Goal: Information Seeking & Learning: Learn about a topic

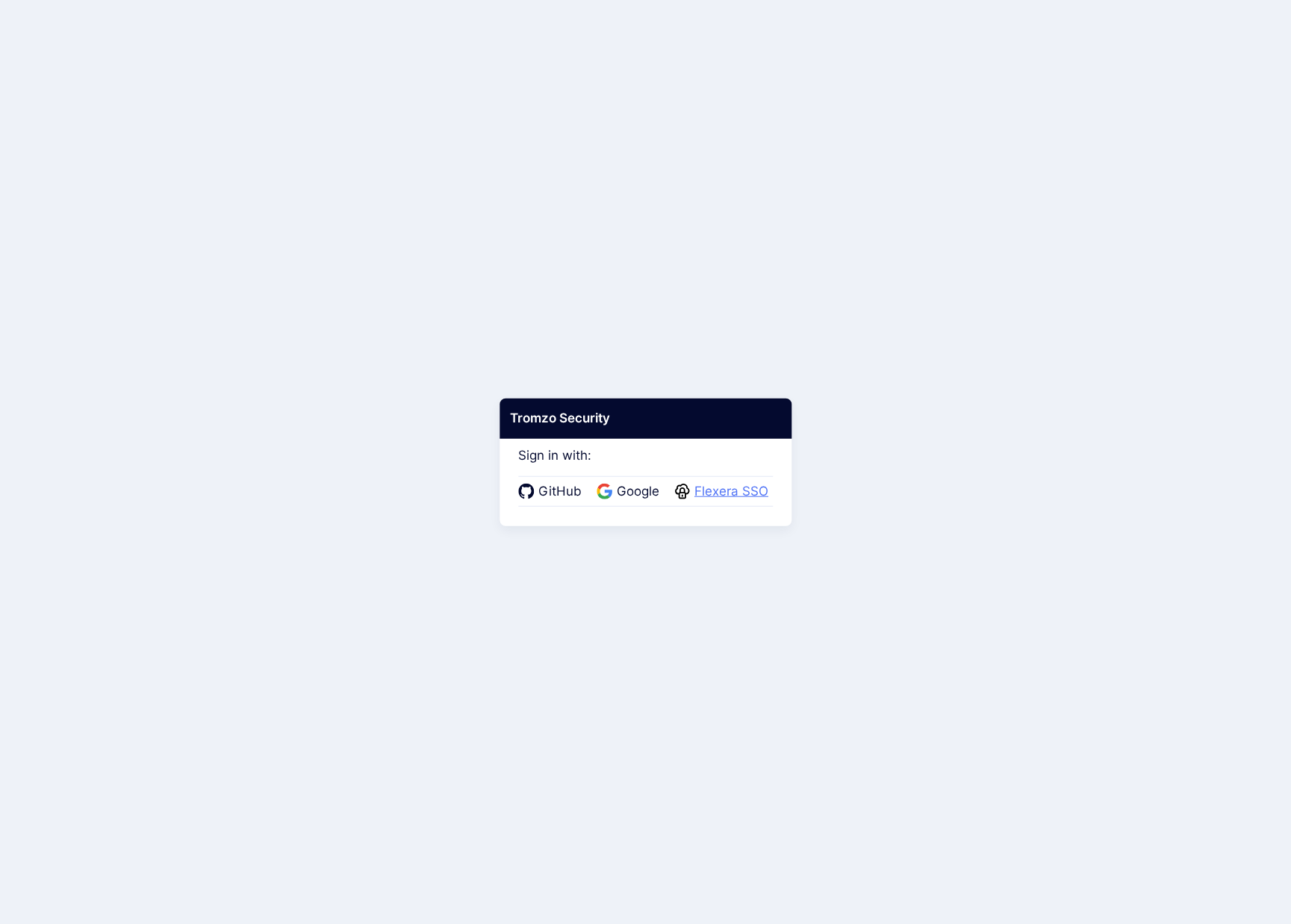
click at [738, 488] on span "Flexera SSO" at bounding box center [731, 492] width 83 height 20
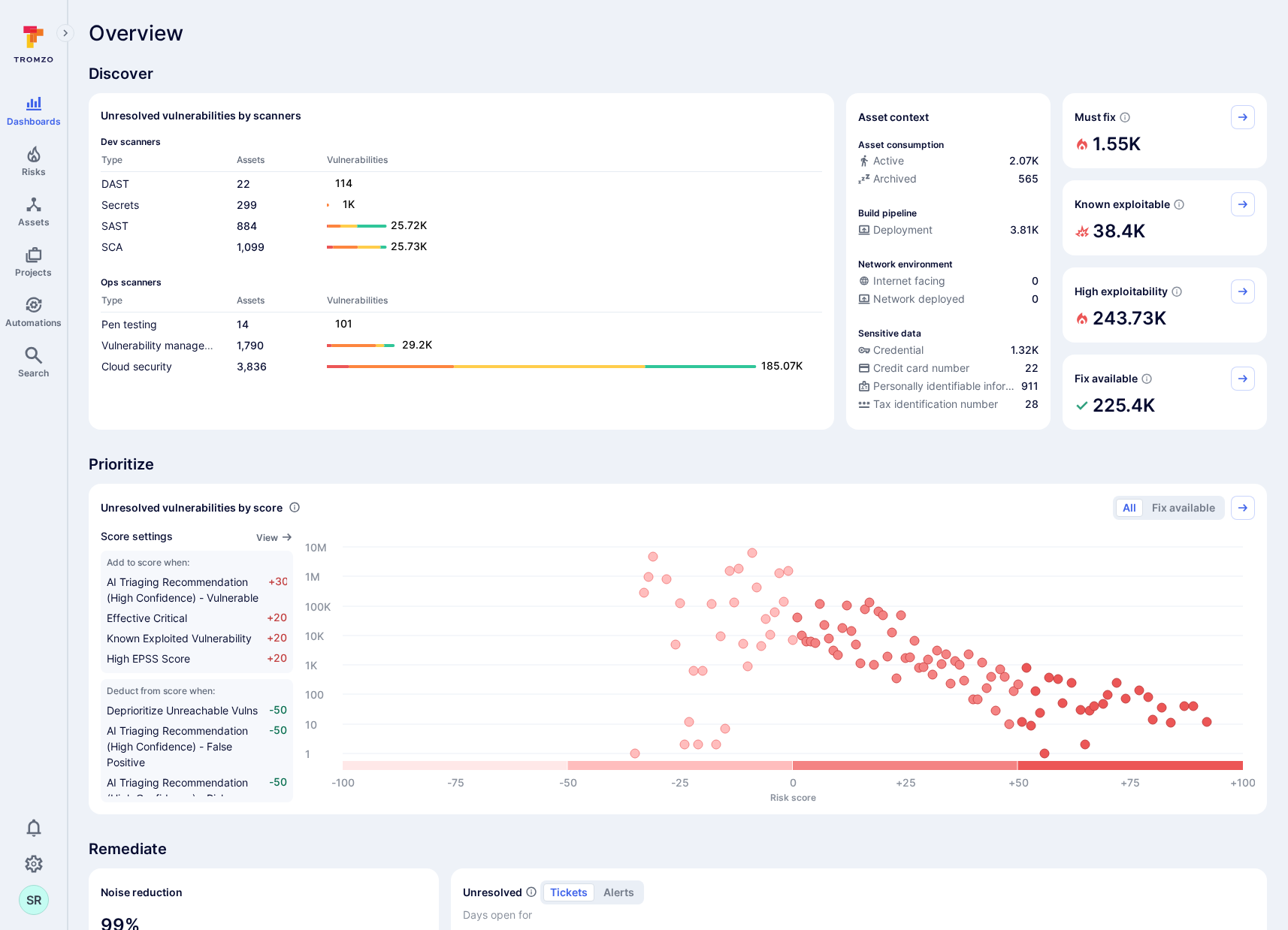
click at [531, 48] on div "Overview Discover Unresolved vulnerabilities by scanners Dev scanners Type Asse…" at bounding box center [677, 778] width 1178 height 1515
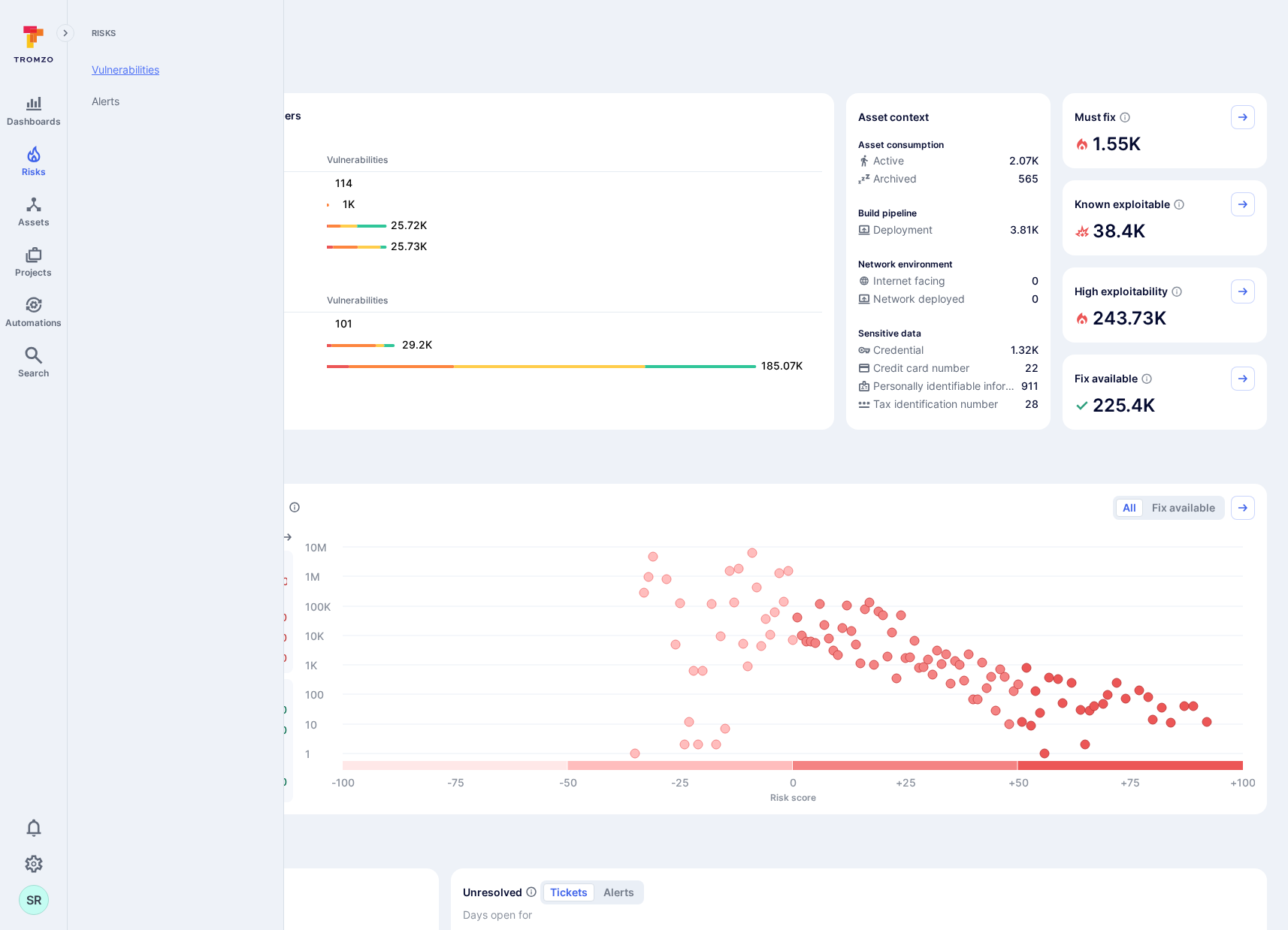
click at [121, 69] on link "Vulnerabilities" at bounding box center [172, 70] width 185 height 32
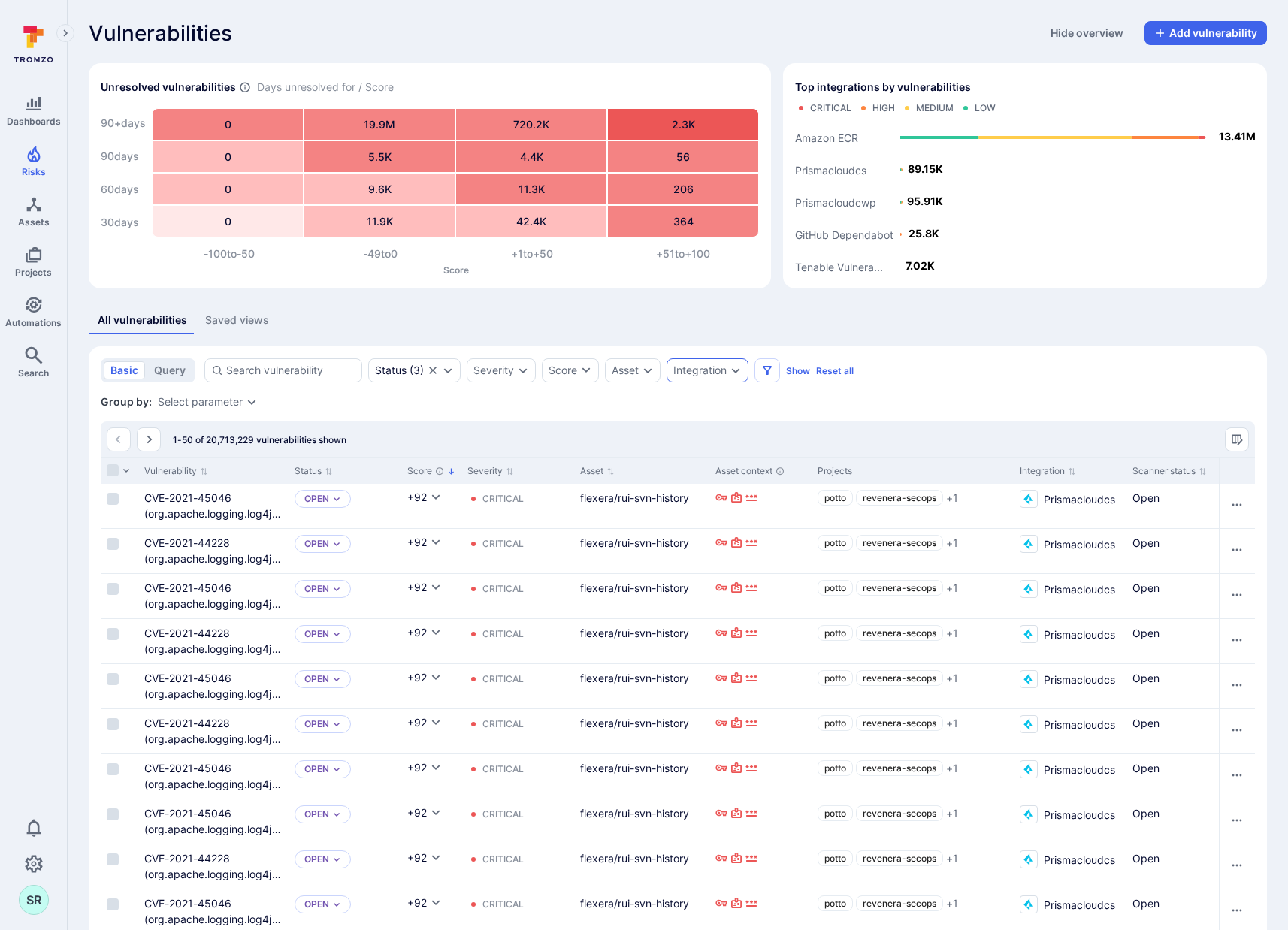
click at [712, 375] on div "Integration" at bounding box center [700, 370] width 53 height 12
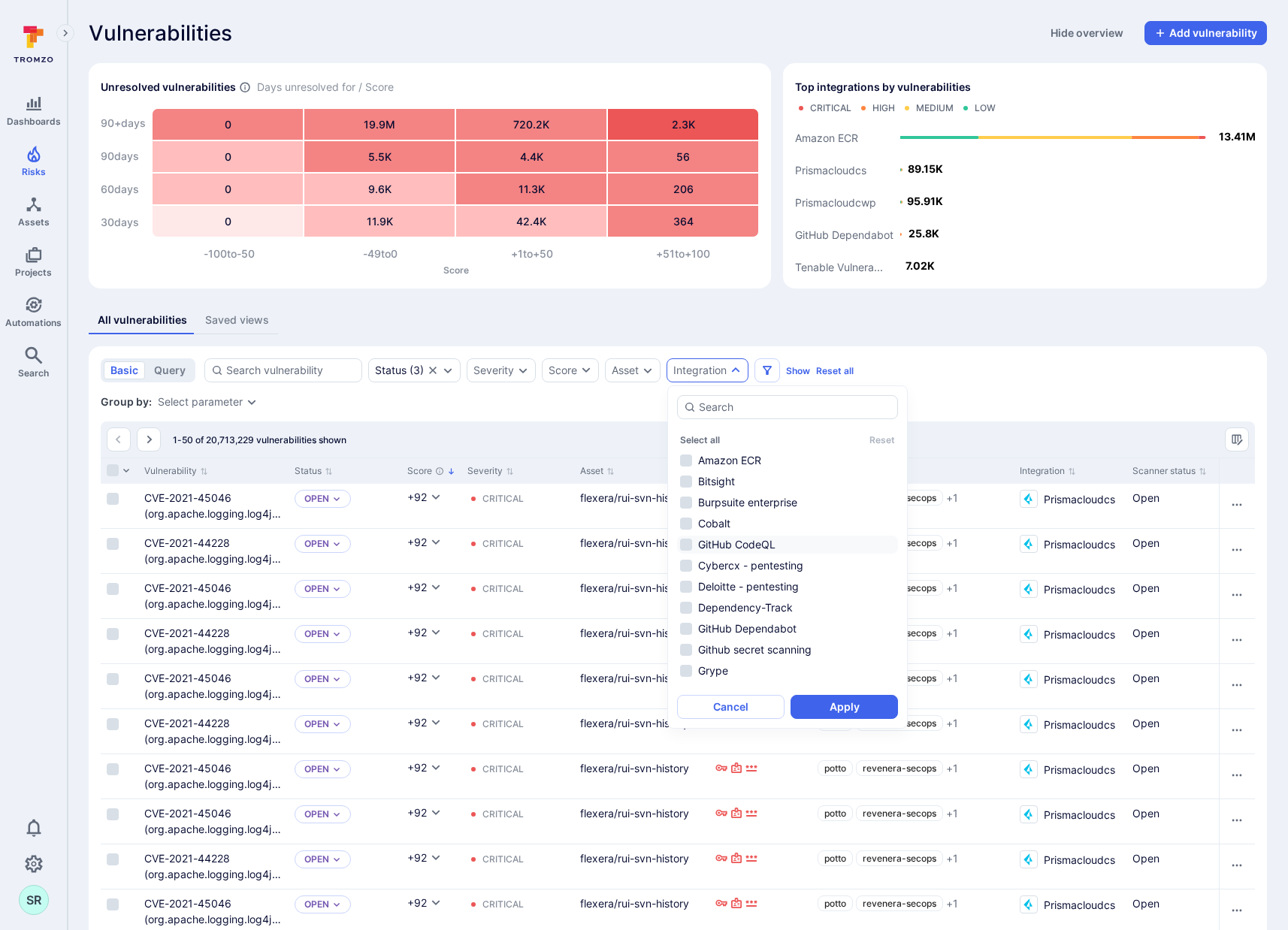
click at [684, 544] on li "GitHub CodeQL" at bounding box center [787, 545] width 221 height 18
click at [849, 709] on button "Apply" at bounding box center [843, 707] width 108 height 24
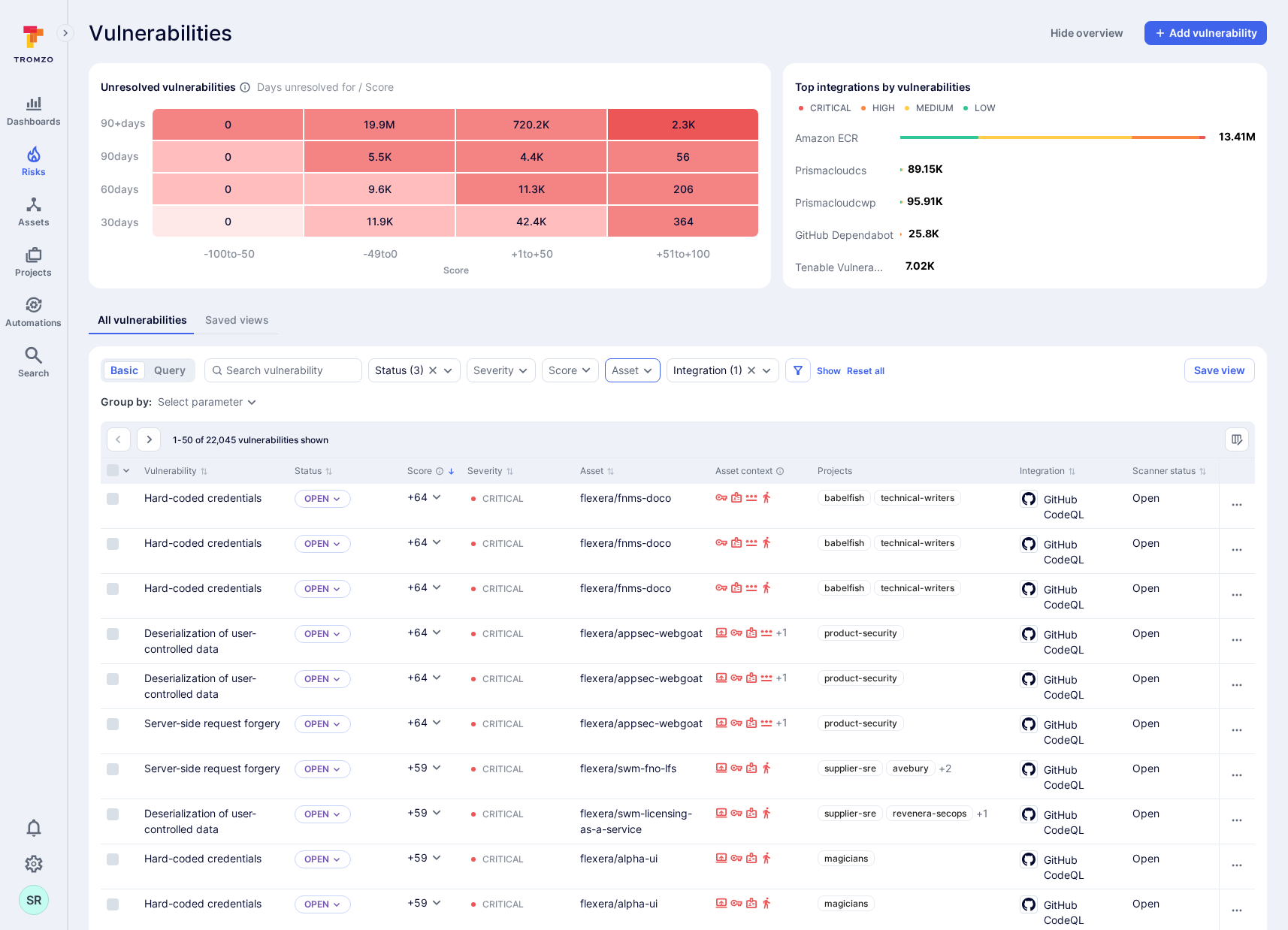
click at [632, 371] on div "Asset" at bounding box center [625, 370] width 27 height 12
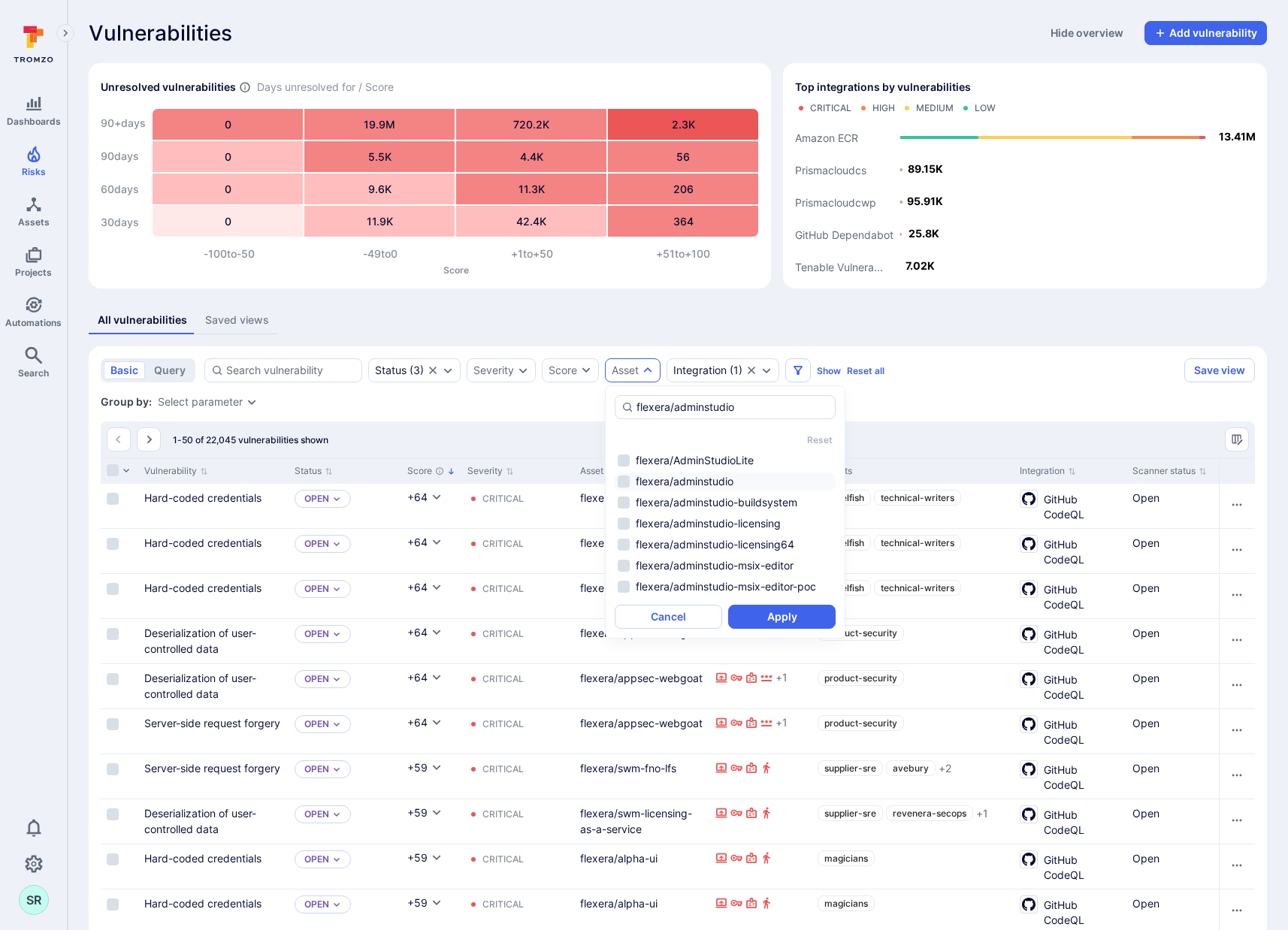
click at [624, 483] on li "flexera/adminstudio" at bounding box center [725, 482] width 221 height 18
type input "flexera/adminstudio"
click at [770, 621] on button "Apply" at bounding box center [781, 616] width 108 height 24
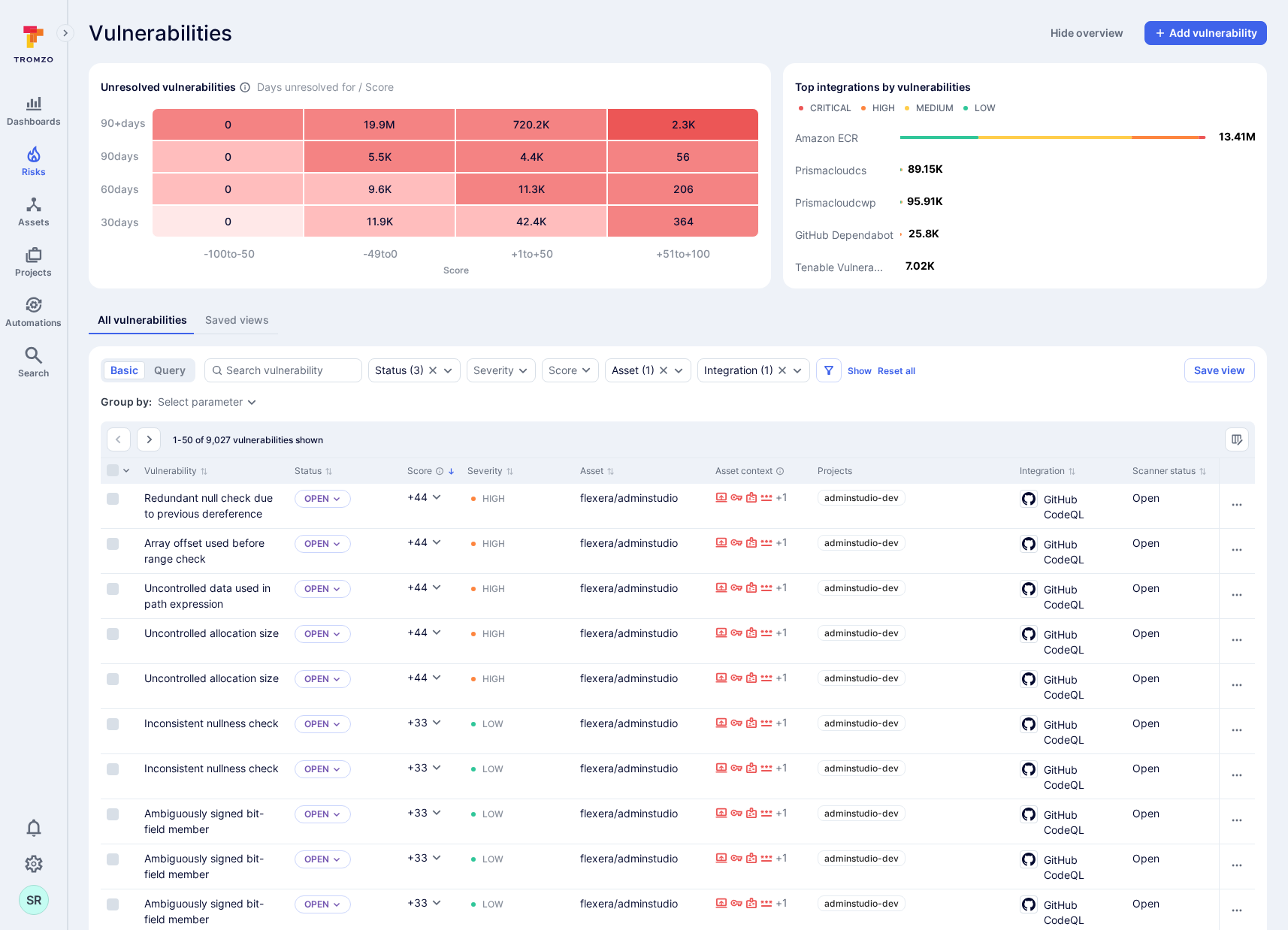
click at [1074, 403] on div "Group by: Select parameter" at bounding box center [677, 401] width 1154 height 15
click at [1043, 362] on div "basic query Status ( 3 ) Severity Score Asset ( 1 ) Integration ( 1 ) Show Rese…" at bounding box center [639, 370] width 1077 height 24
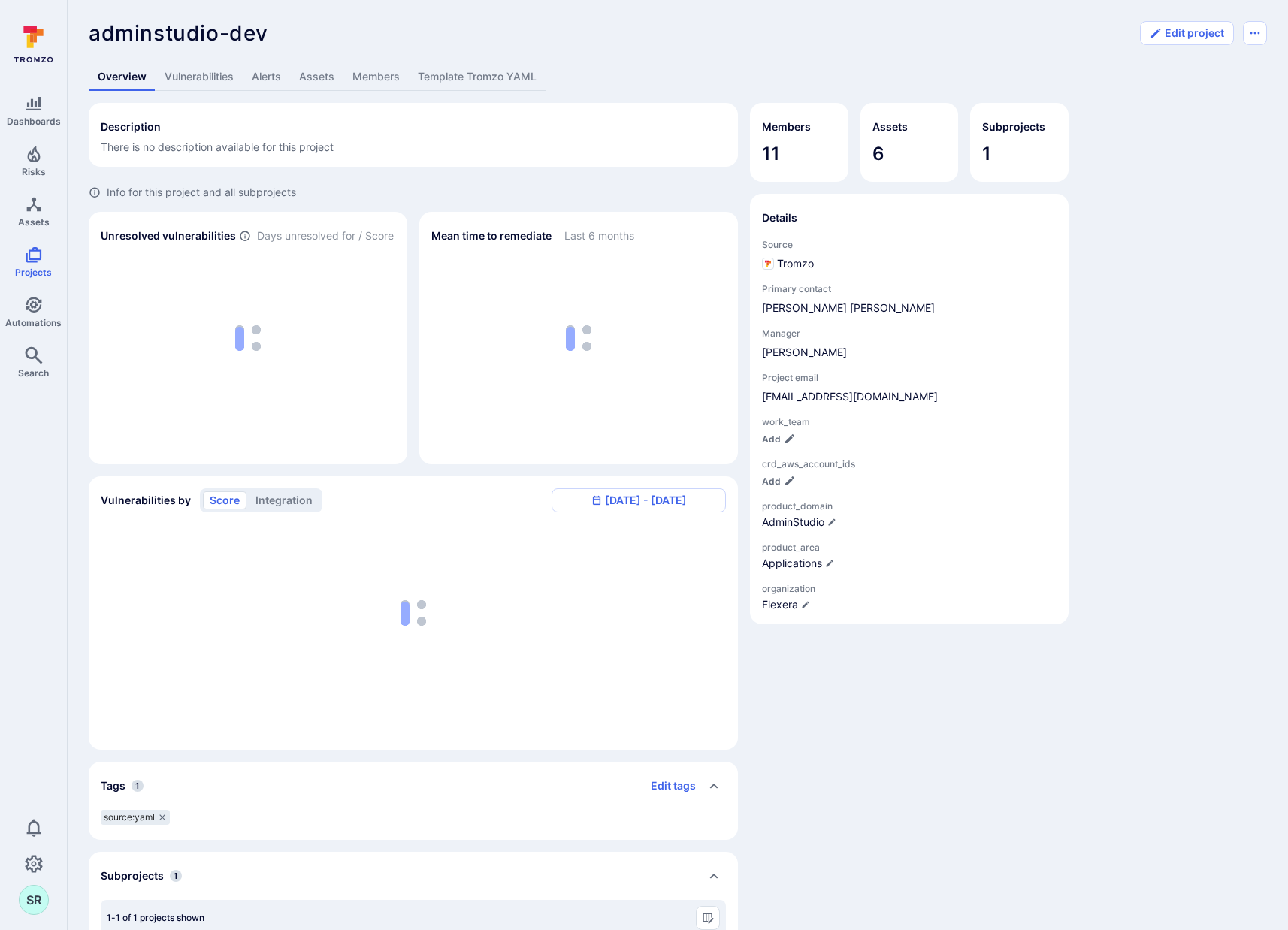
click at [1169, 300] on div "Description There is no description available for this project Info for this pr…" at bounding box center [677, 562] width 1178 height 919
click at [1171, 240] on div "Description There is no description available for this project Info for this pr…" at bounding box center [677, 562] width 1178 height 919
click at [1170, 239] on div "Description There is no description available for this project Info for this pr…" at bounding box center [677, 562] width 1178 height 919
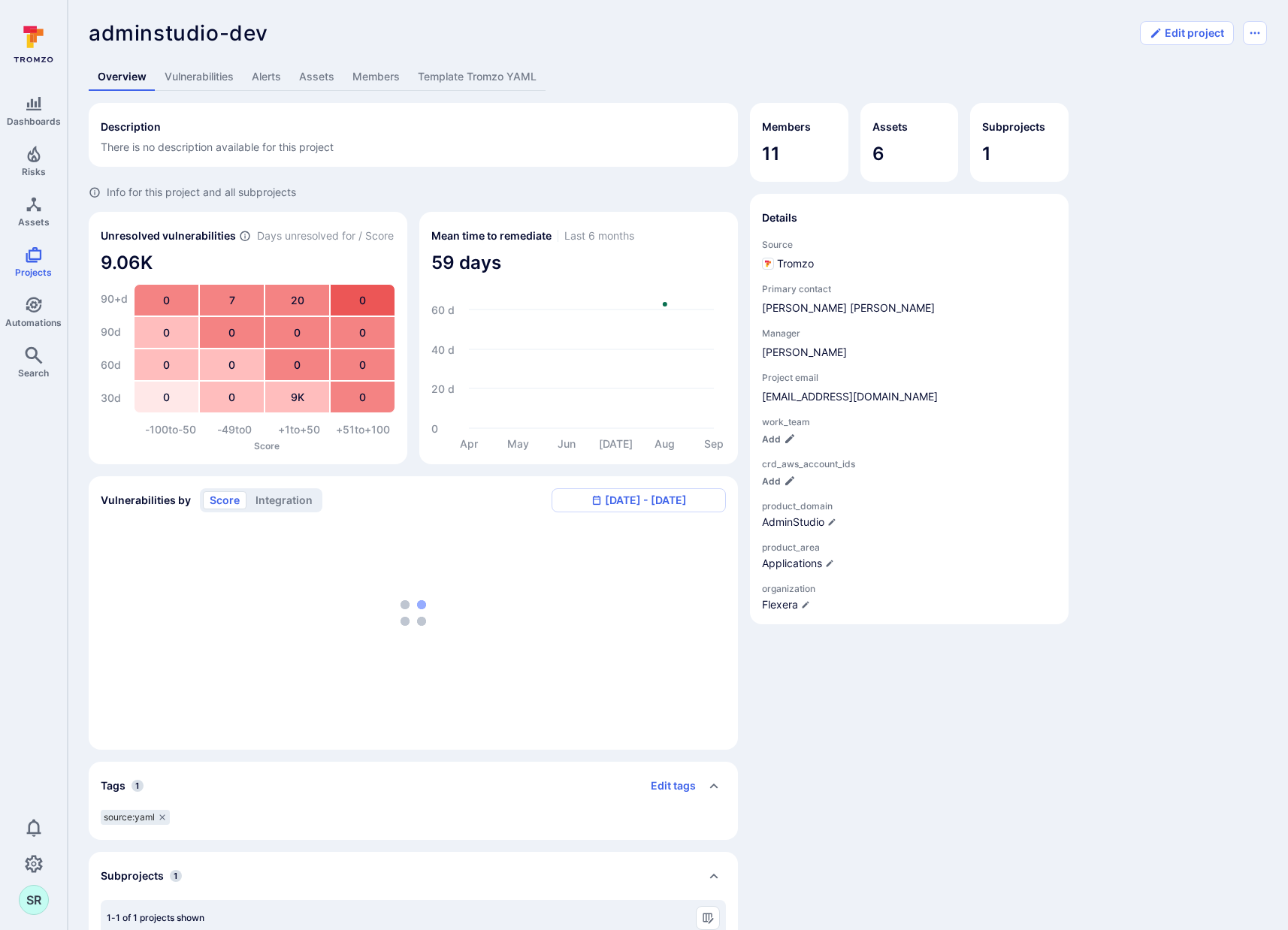
click at [1202, 429] on div "Description There is no description available for this project Info for this pr…" at bounding box center [677, 562] width 1178 height 919
click at [1200, 379] on div "Description There is no description available for this project Info for this pr…" at bounding box center [677, 562] width 1178 height 919
click at [1175, 300] on div "Description There is no description available for this project Info for this pr…" at bounding box center [677, 562] width 1178 height 919
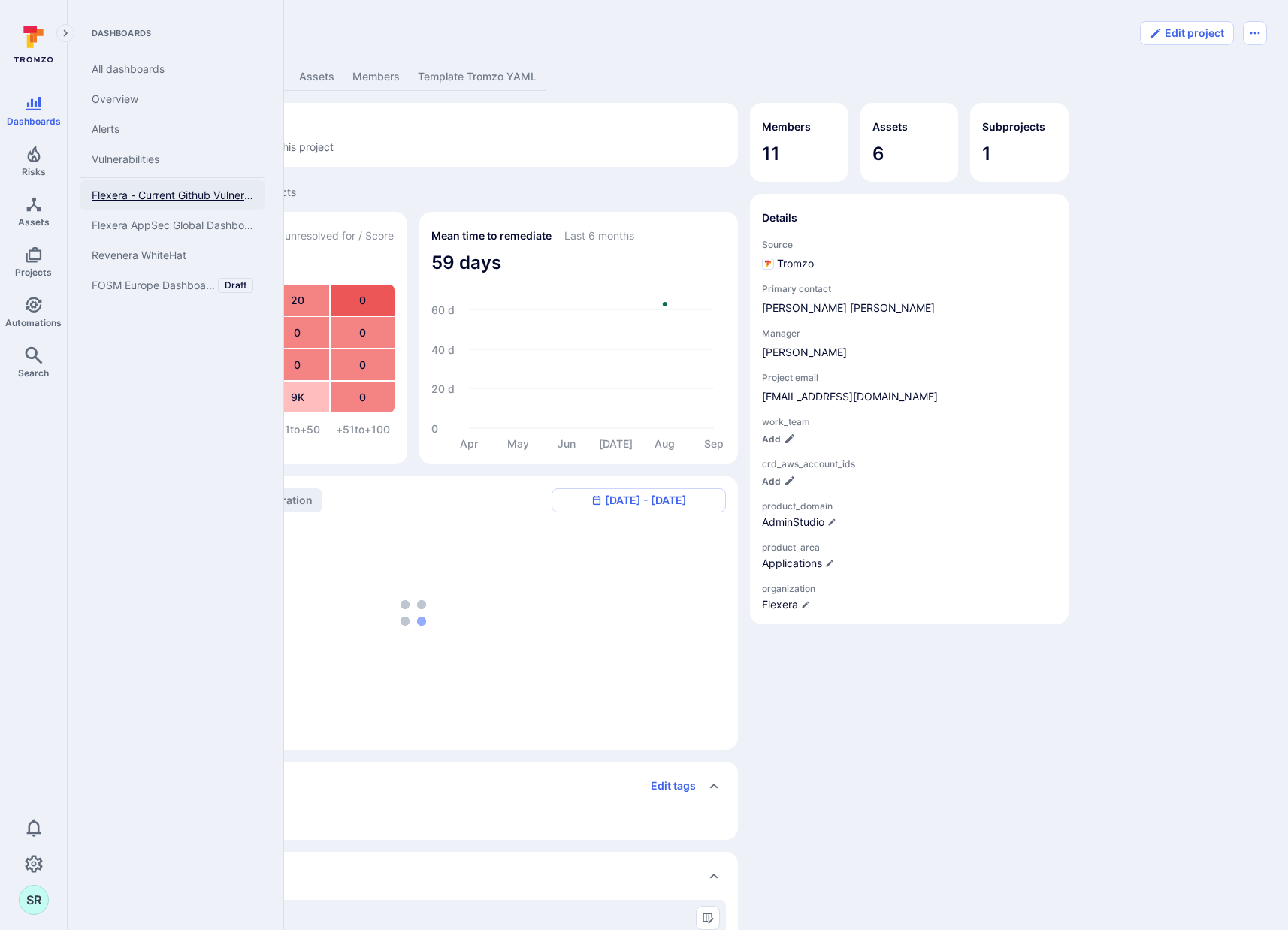
click at [131, 196] on span "Flexera - Current Github Vulnerabilities" at bounding box center [172, 195] width 162 height 14
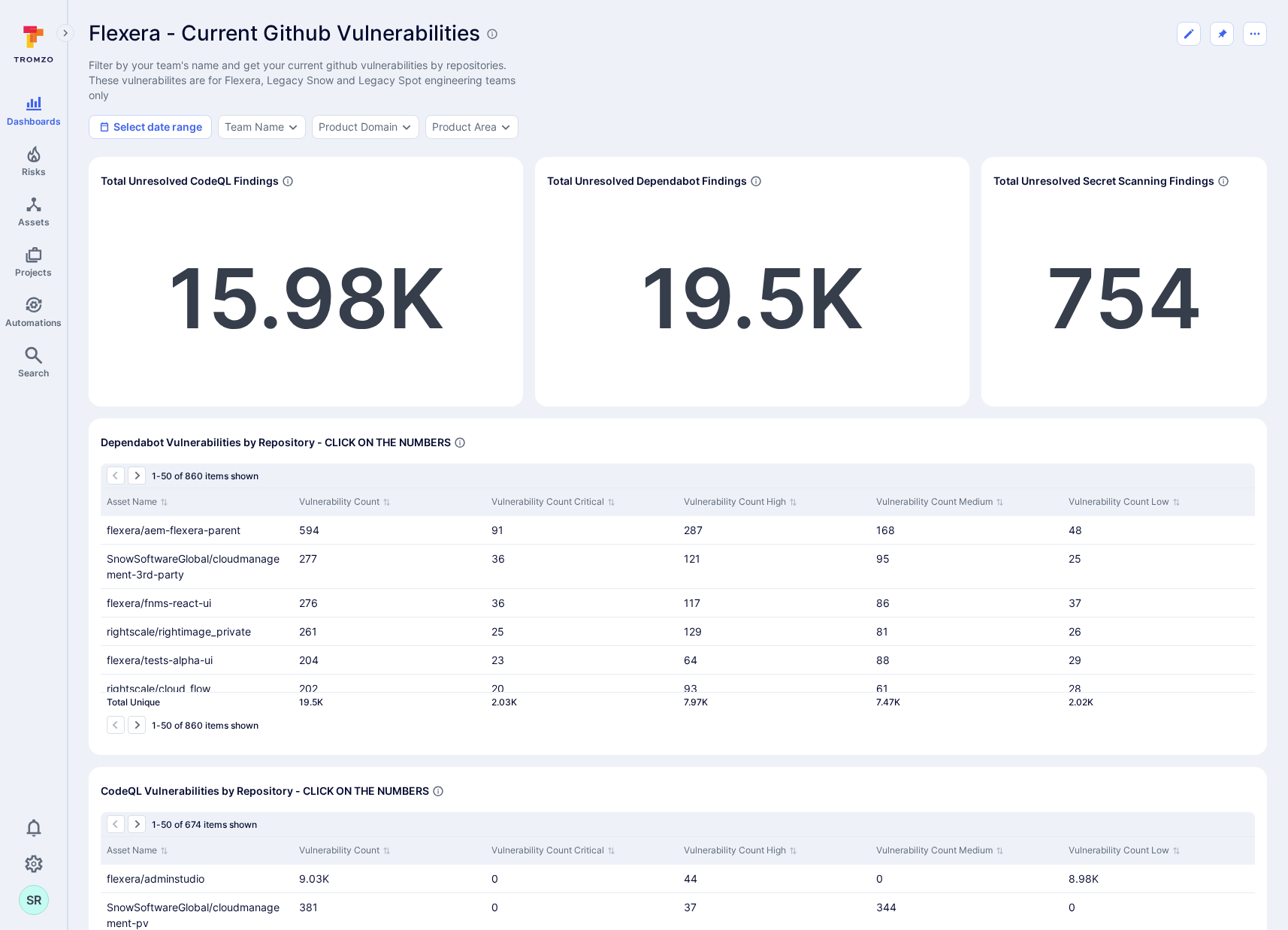
click at [734, 56] on div "Flexera - Current Github Vulnerabilities Filter by your team's name and get you…" at bounding box center [677, 80] width 1178 height 117
click at [372, 126] on div "Product Domain" at bounding box center [357, 127] width 79 height 12
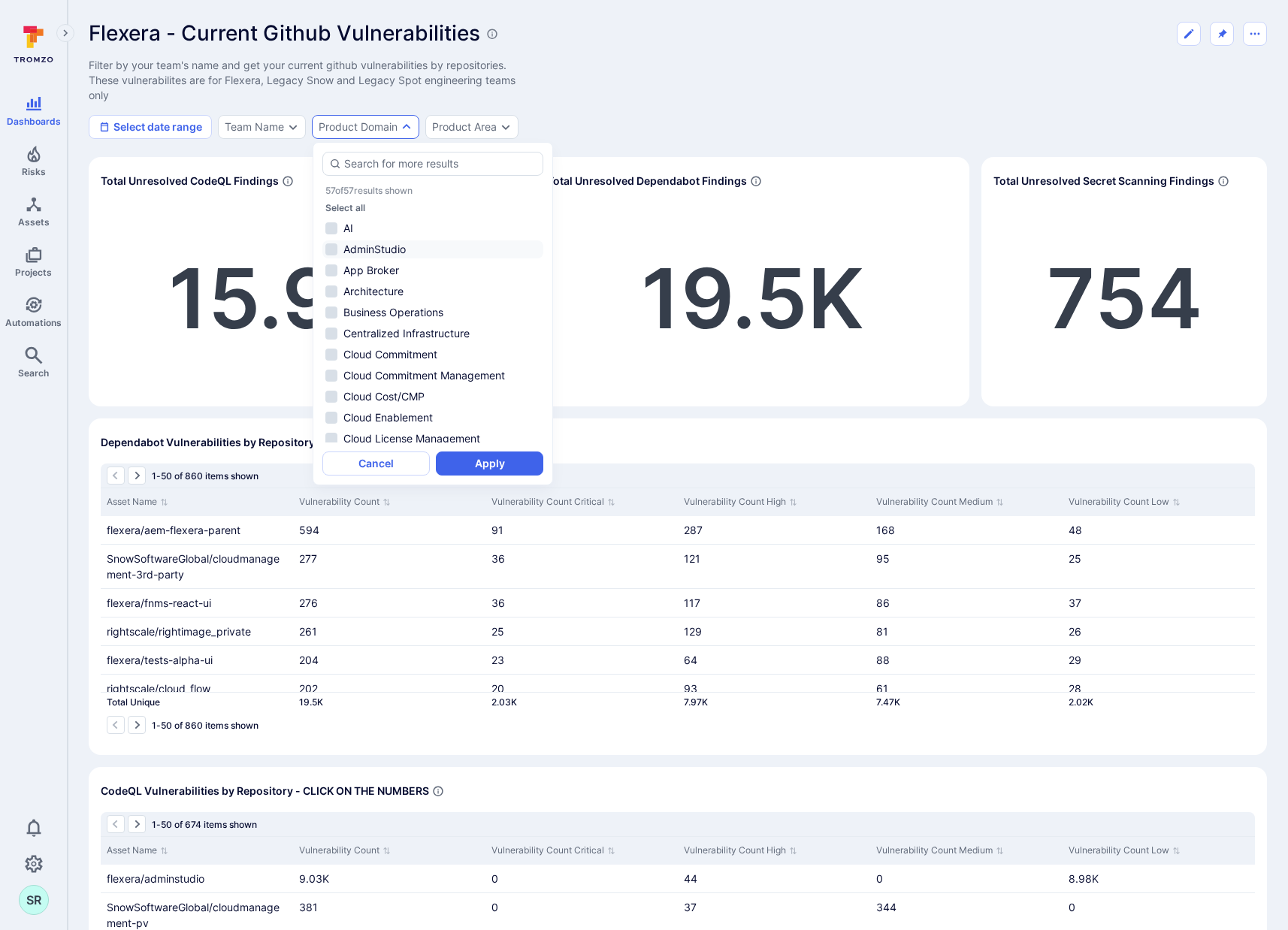
click at [330, 250] on li "AdminStudio" at bounding box center [433, 249] width 221 height 18
click at [503, 465] on button "Apply" at bounding box center [489, 463] width 108 height 24
